Goal: Find specific page/section: Find specific page/section

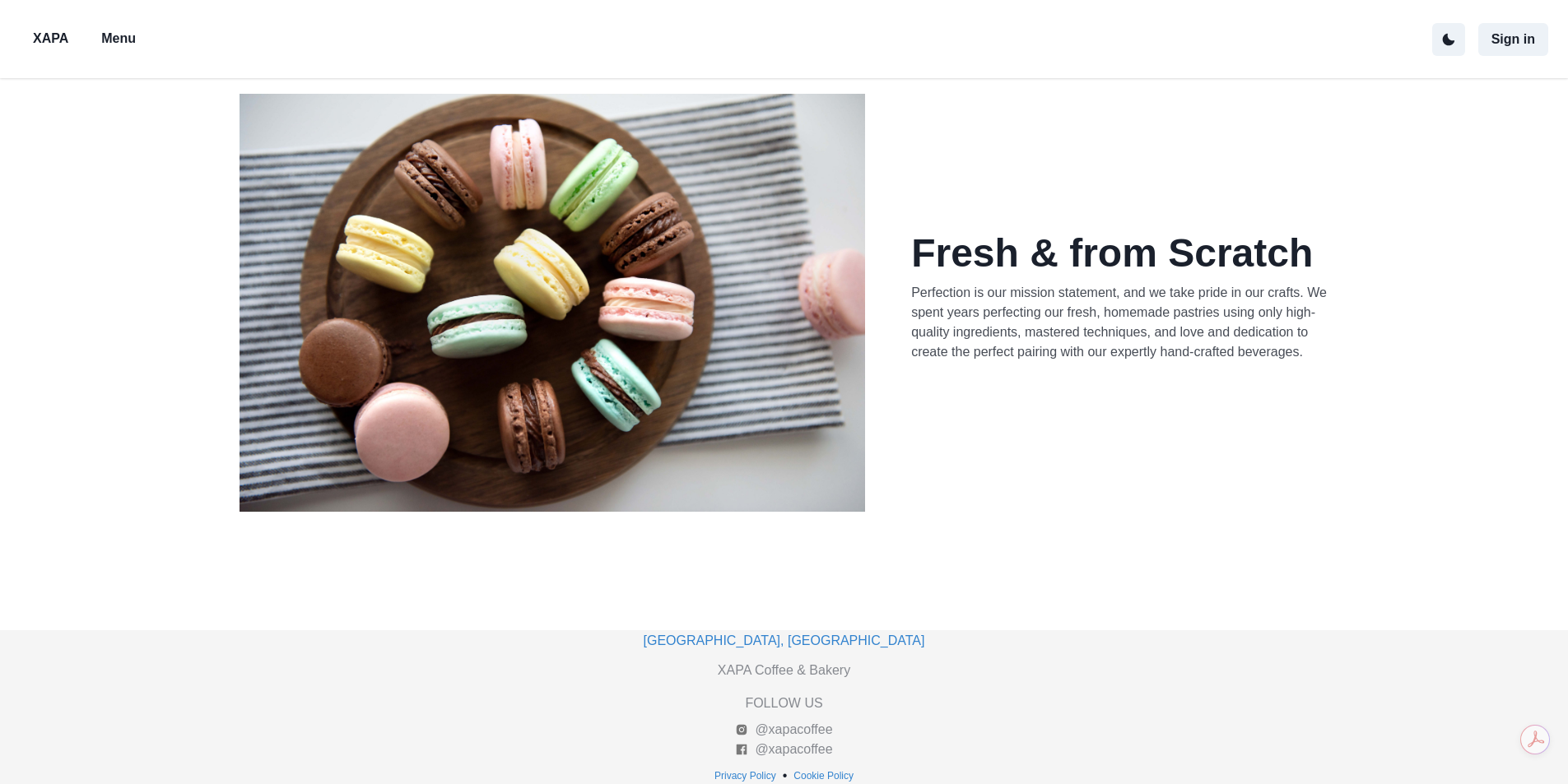
scroll to position [588, 0]
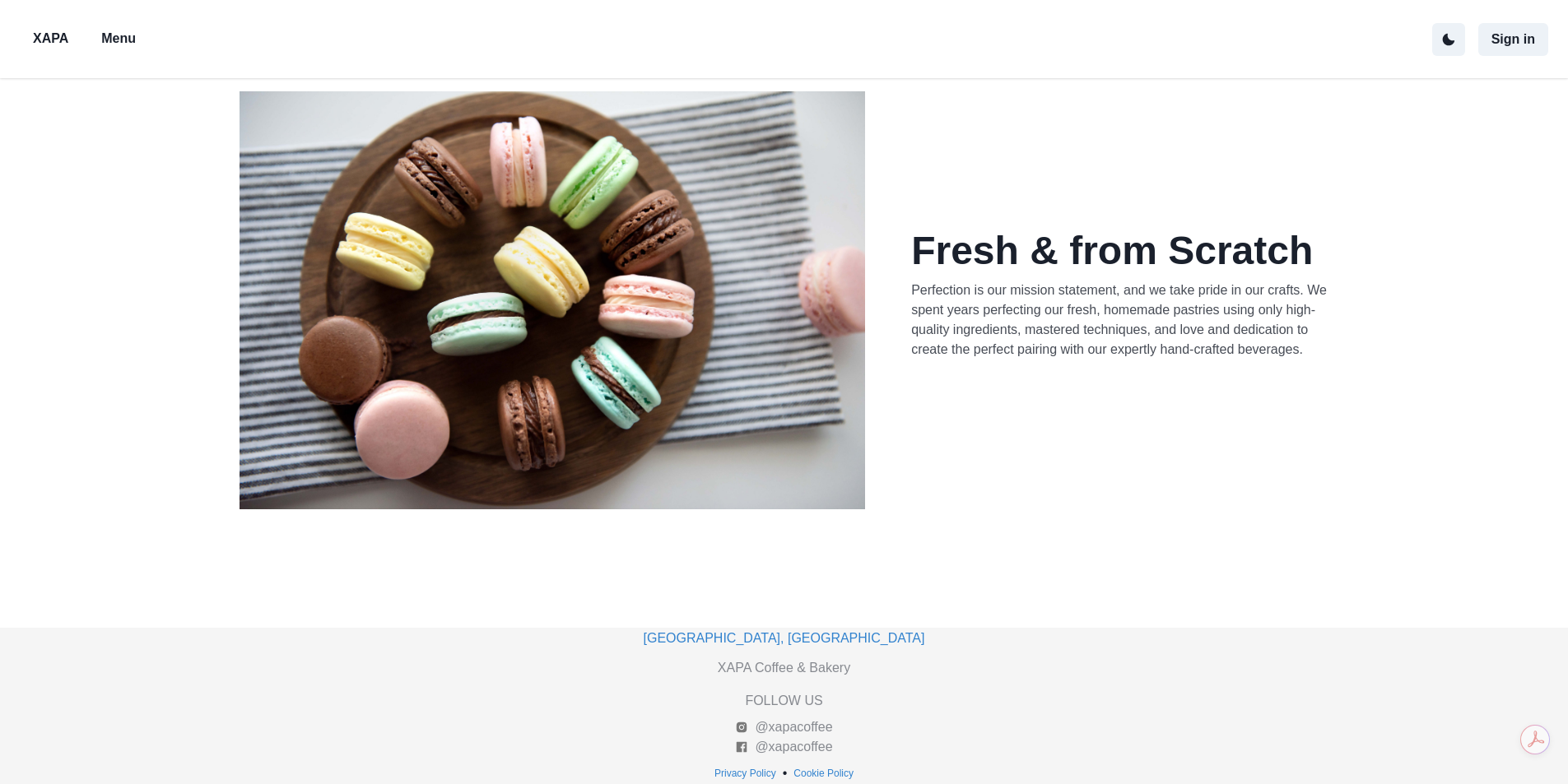
click at [111, 38] on p "Menu" at bounding box center [118, 38] width 35 height 20
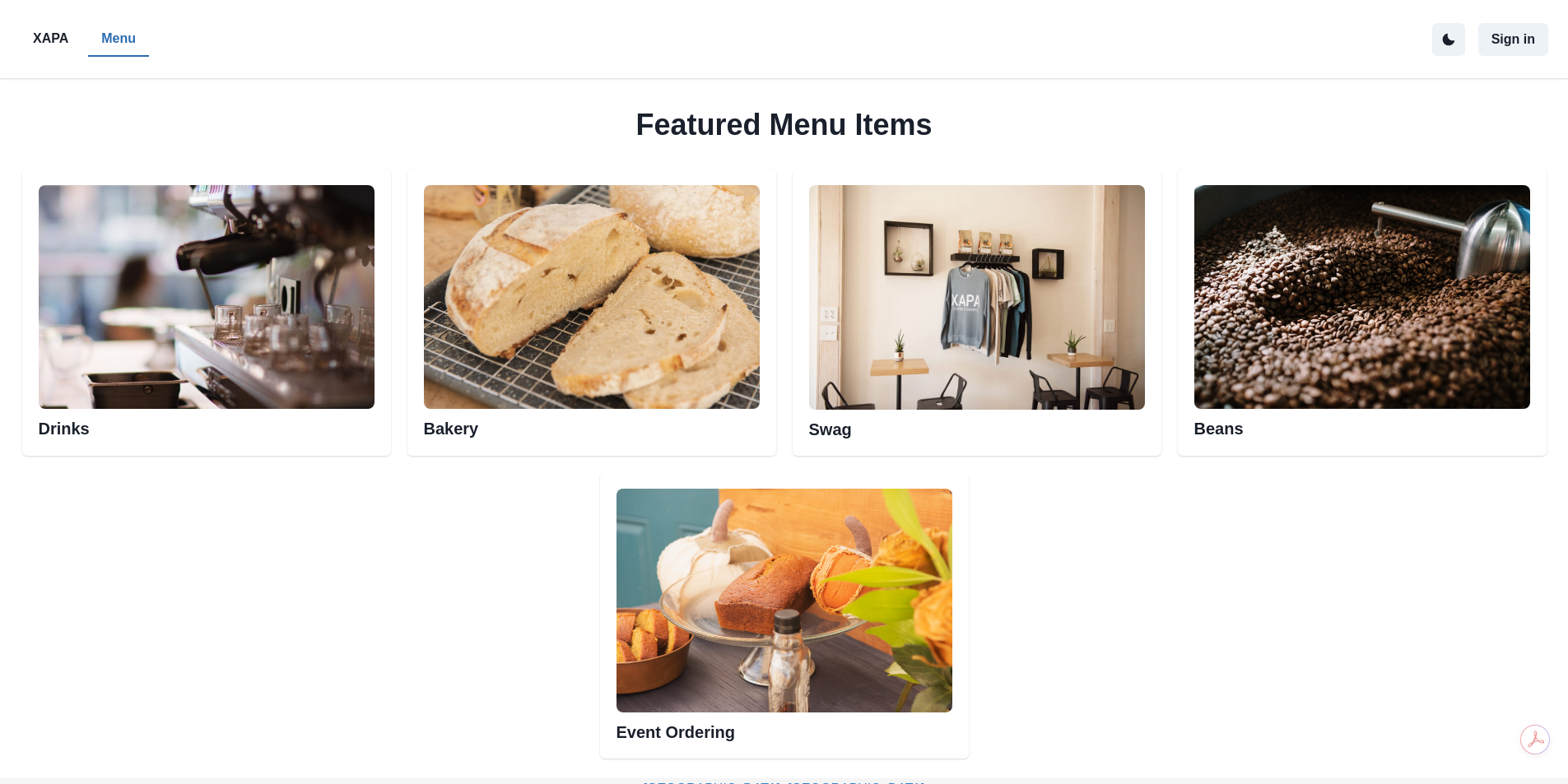
scroll to position [921, 0]
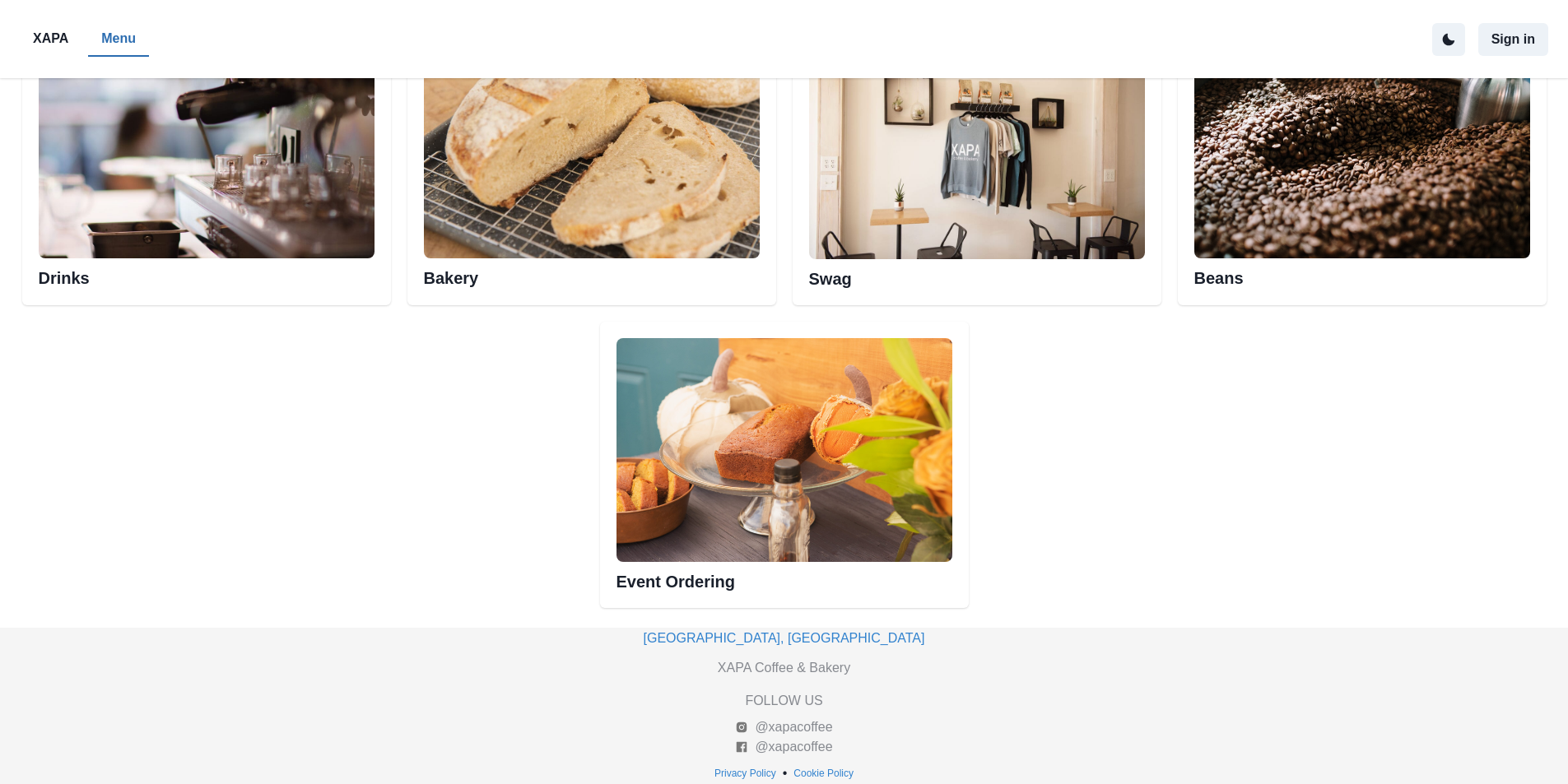
click at [294, 223] on img at bounding box center [206, 146] width 336 height 224
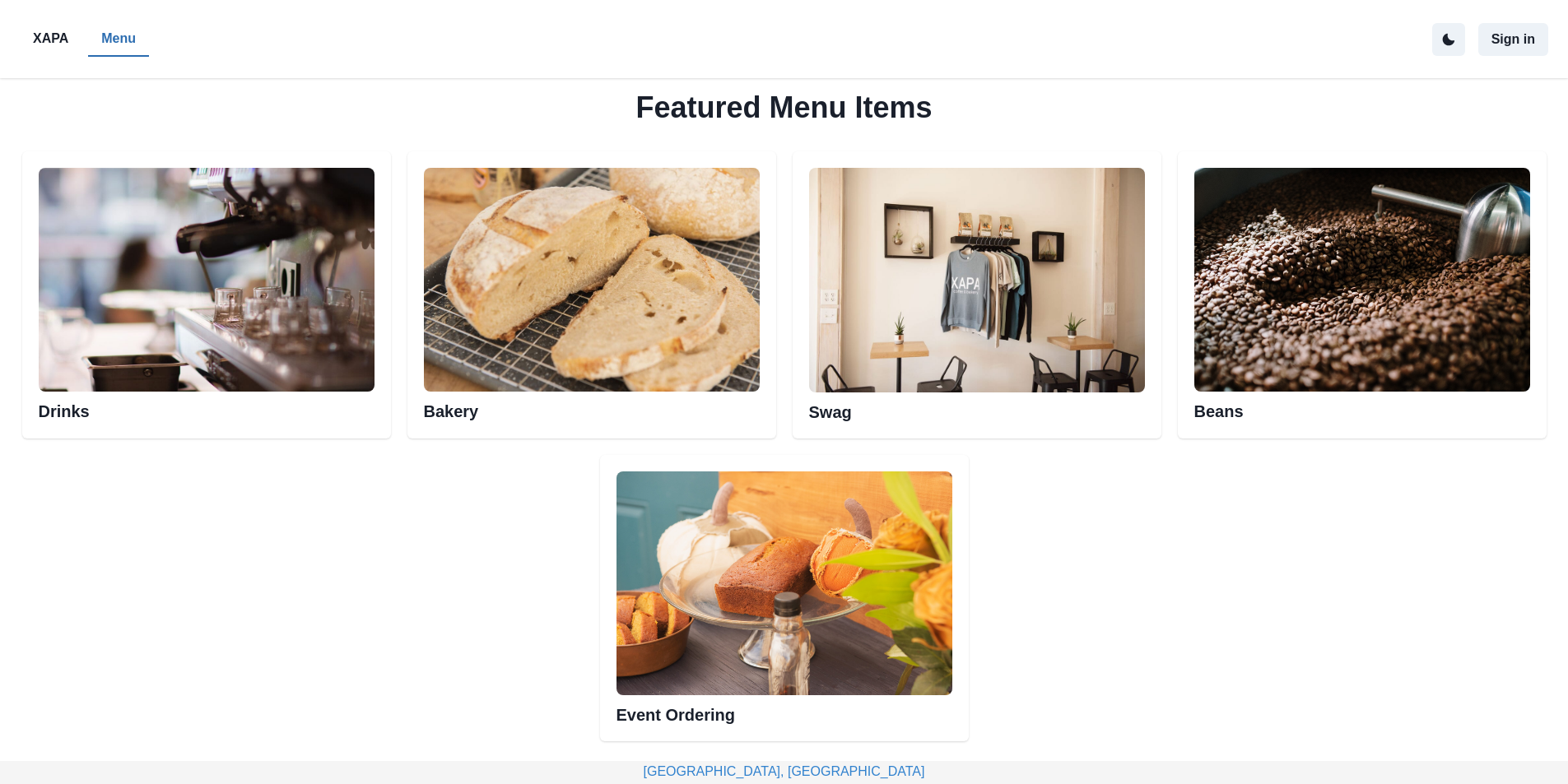
scroll to position [674, 0]
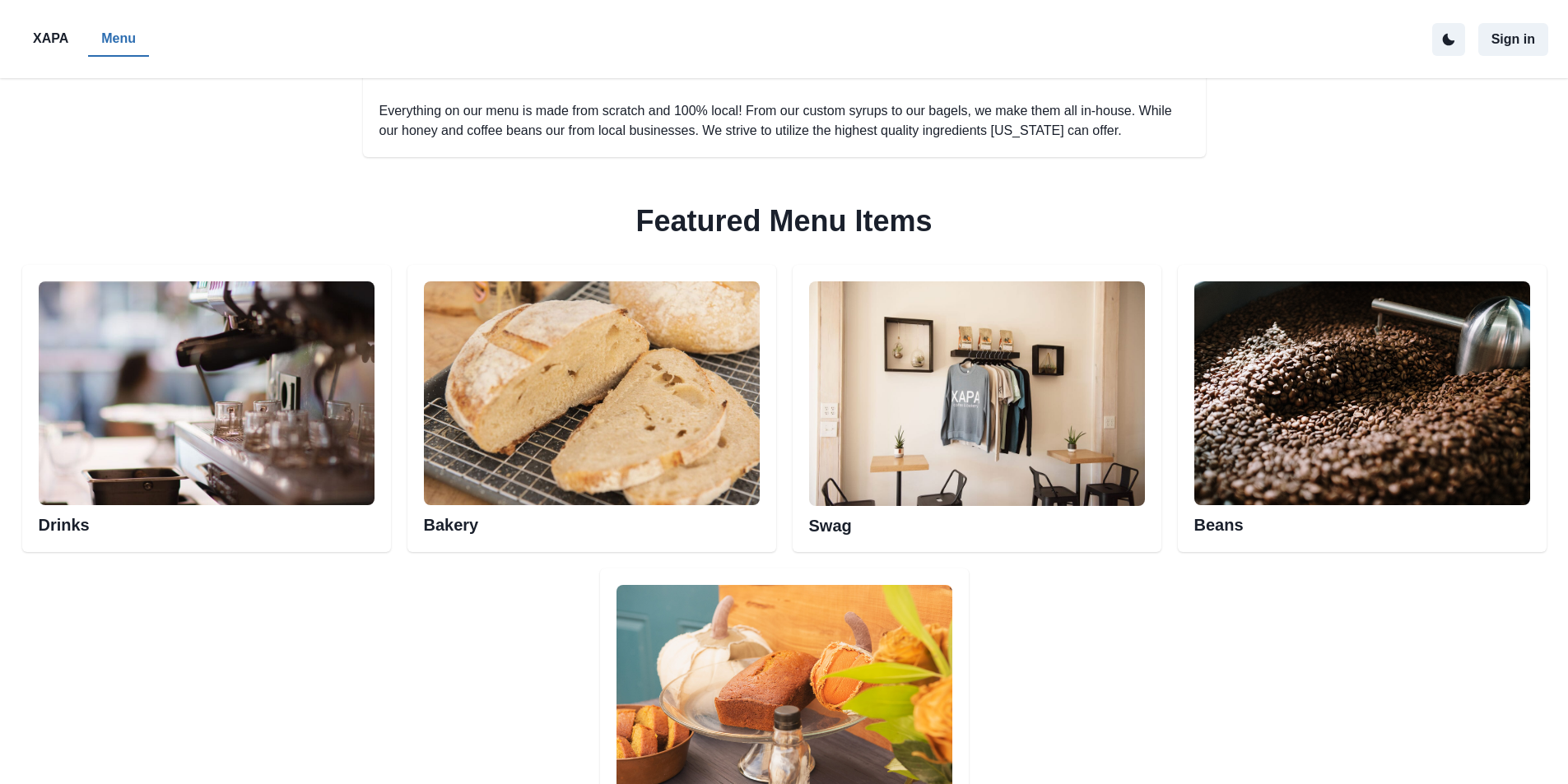
drag, startPoint x: 250, startPoint y: 351, endPoint x: 311, endPoint y: 348, distance: 61.1
click at [253, 349] on img at bounding box center [206, 393] width 336 height 224
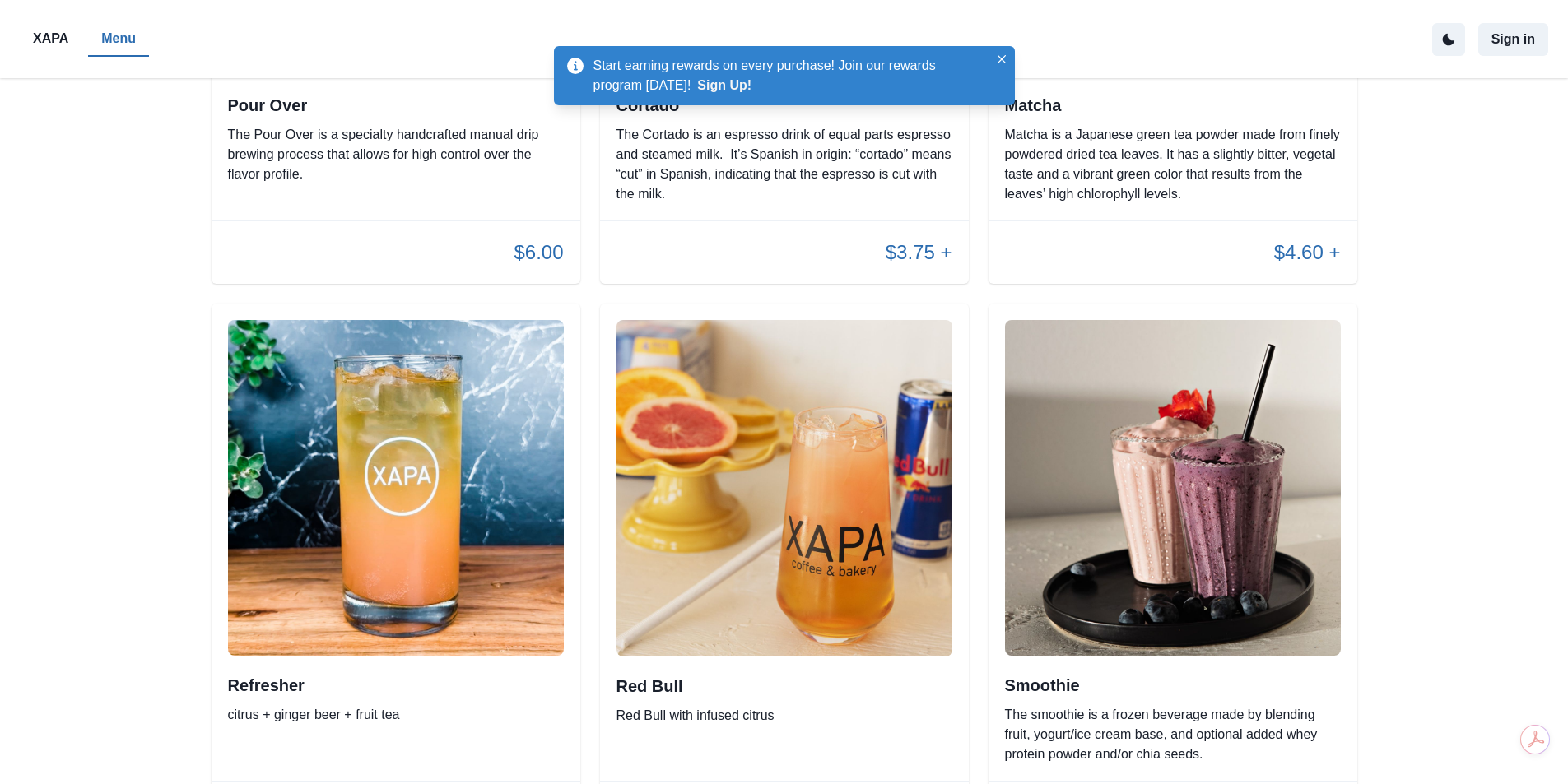
scroll to position [3513, 0]
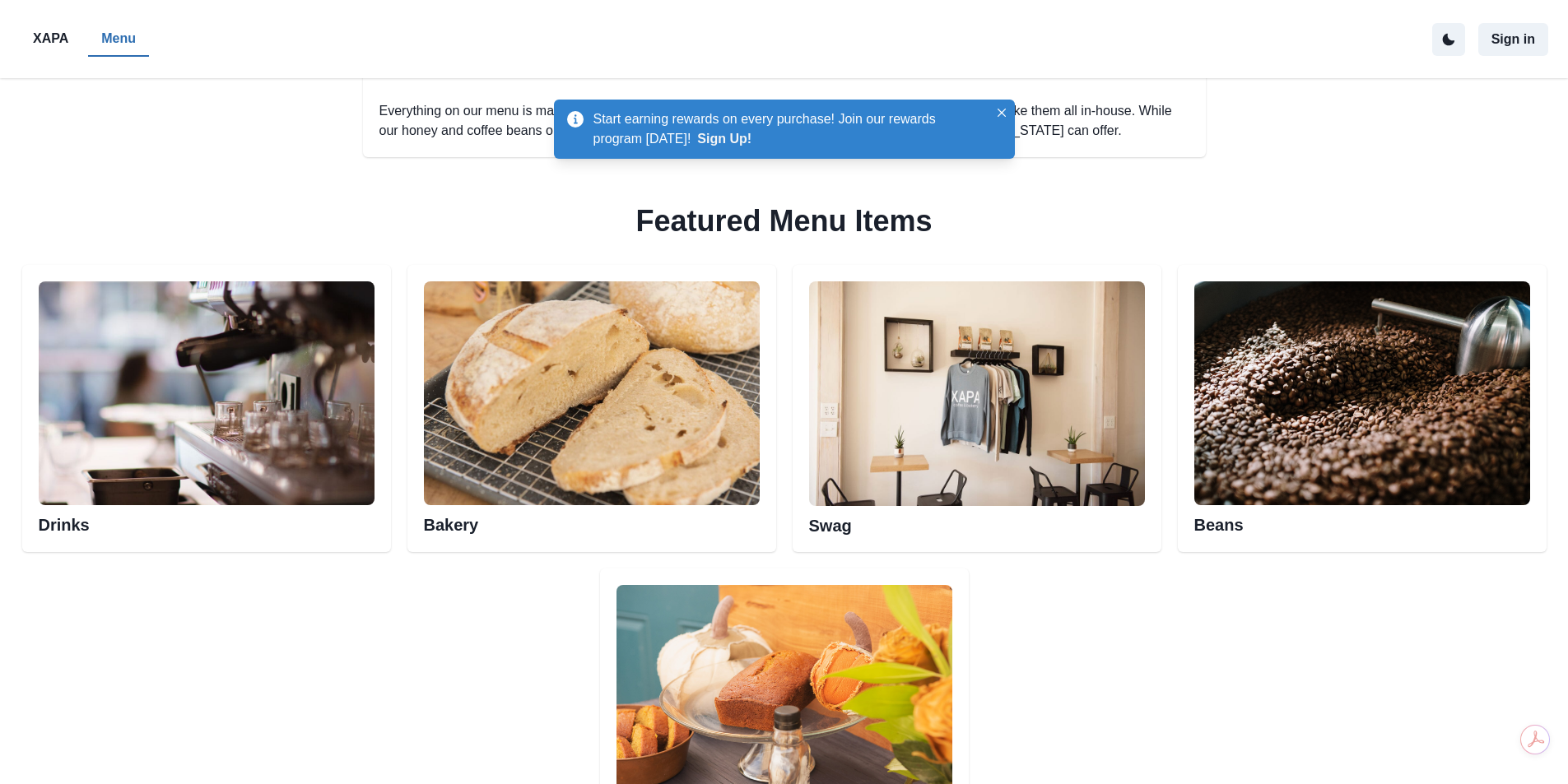
scroll to position [921, 0]
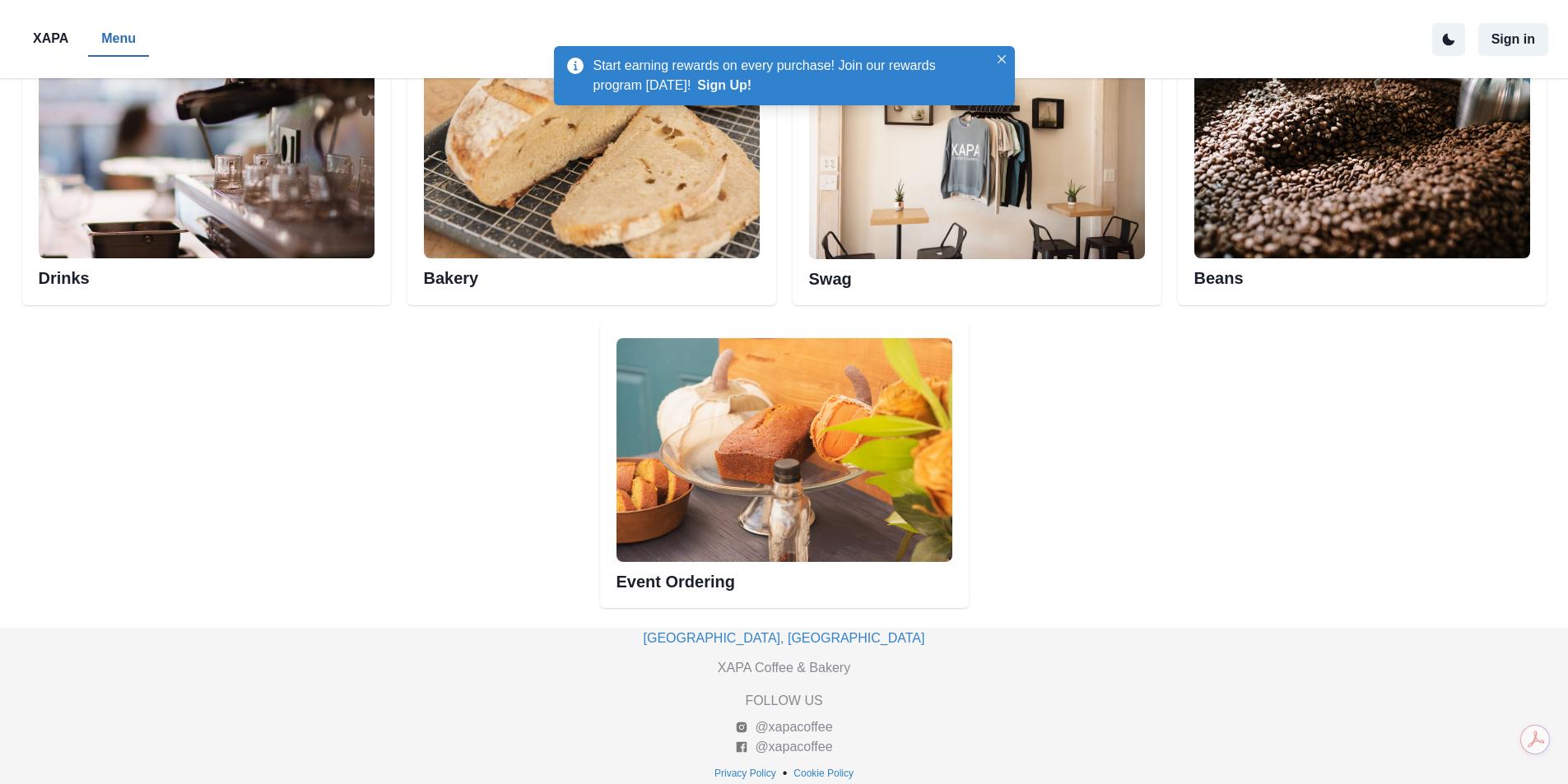
click at [740, 520] on img at bounding box center [784, 450] width 336 height 224
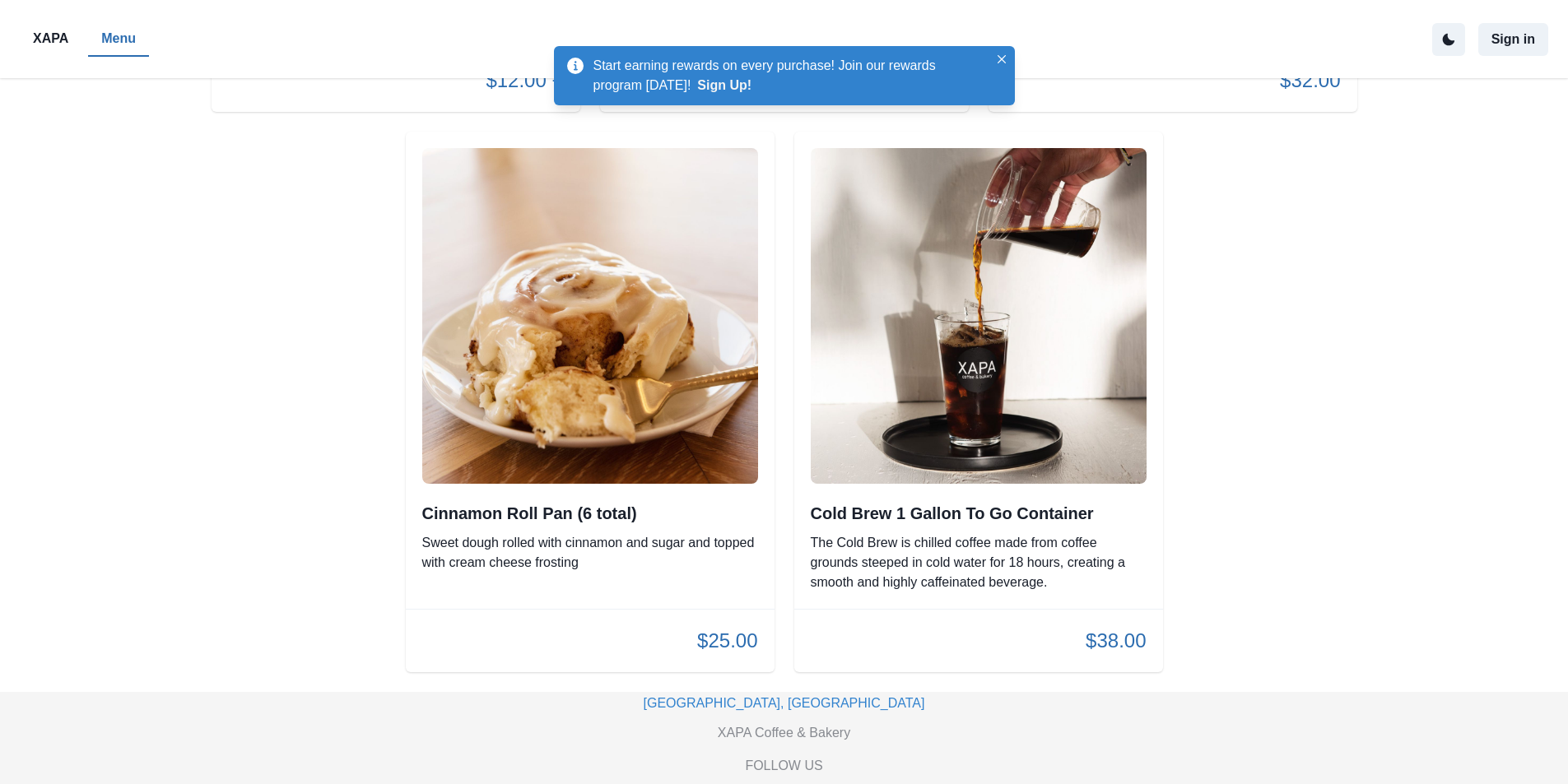
scroll to position [651, 0]
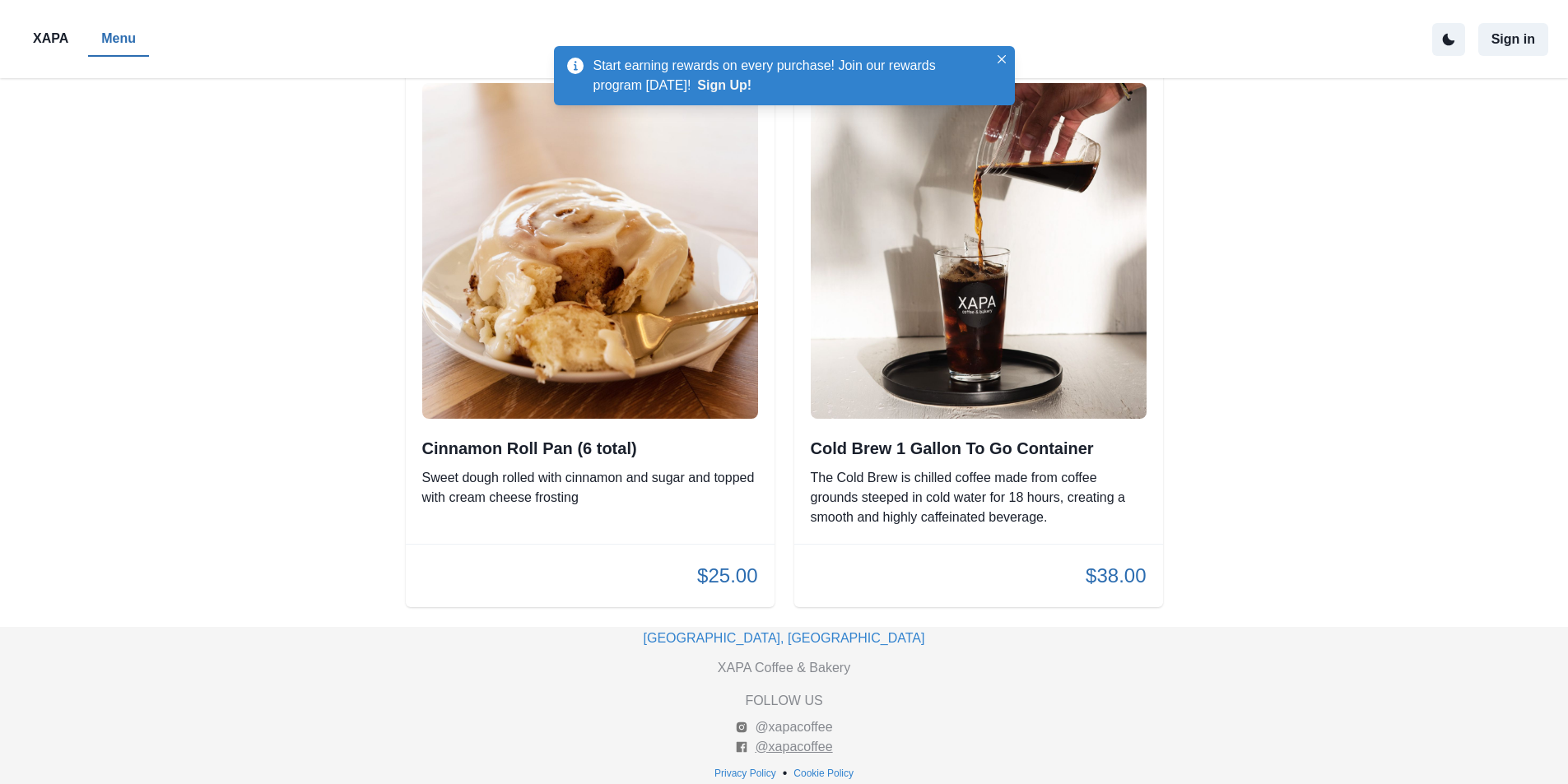
click at [804, 749] on link "@xapacoffee" at bounding box center [783, 747] width 97 height 20
